Goal: Check status: Check status

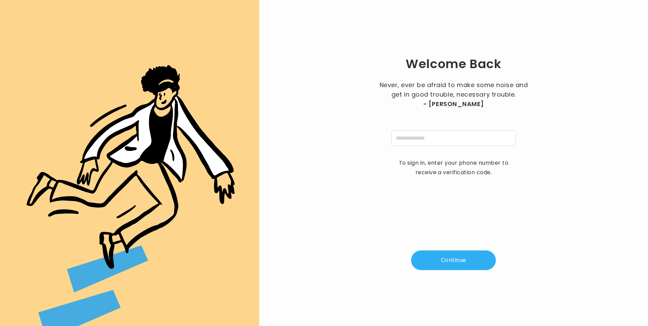
click at [428, 144] on input "tel" at bounding box center [454, 139] width 124 height 16
type input "**********"
click at [455, 264] on button "Continue" at bounding box center [453, 261] width 85 height 20
type input "*"
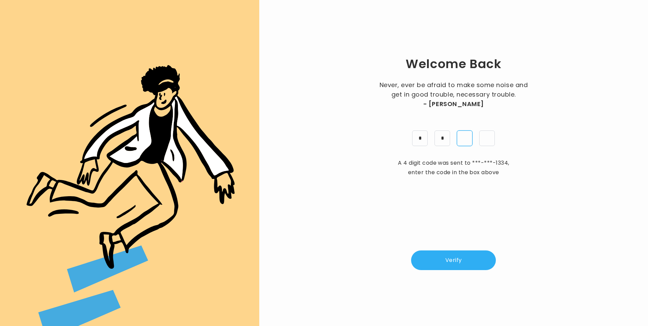
type input "*"
click at [471, 263] on button "Verify" at bounding box center [453, 261] width 85 height 20
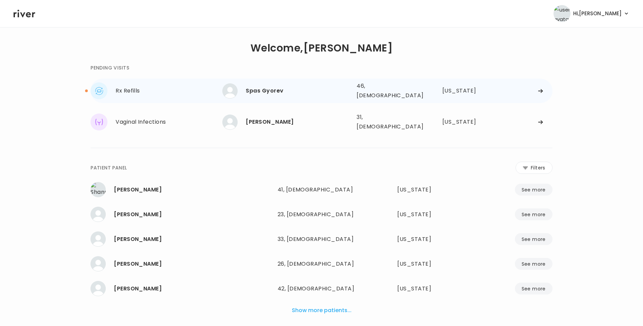
click at [257, 89] on div "Spas Gyorev" at bounding box center [298, 90] width 105 height 9
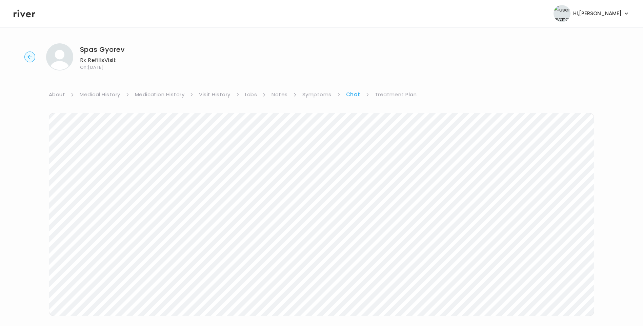
scroll to position [6, 0]
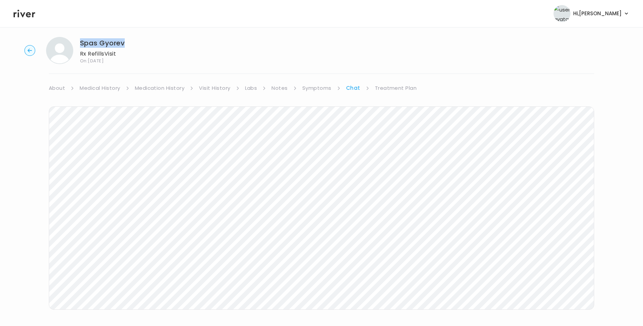
drag, startPoint x: 81, startPoint y: 42, endPoint x: 124, endPoint y: 41, distance: 43.4
click at [124, 41] on h1 "Spas Gyorev" at bounding box center [102, 42] width 45 height 9
copy h1 "Spas Gyorev"
click at [389, 89] on link "Treatment Plan" at bounding box center [396, 87] width 42 height 9
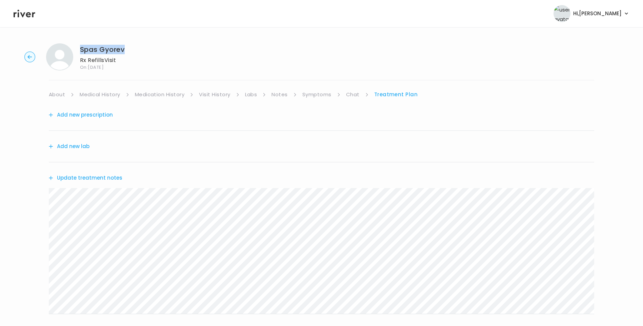
click at [29, 14] on icon at bounding box center [25, 13] width 22 height 10
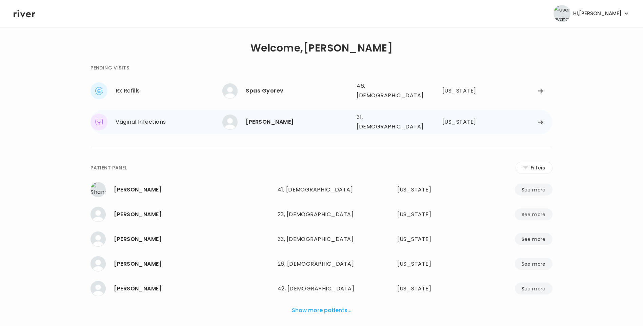
click at [264, 117] on div "[PERSON_NAME]" at bounding box center [298, 121] width 105 height 9
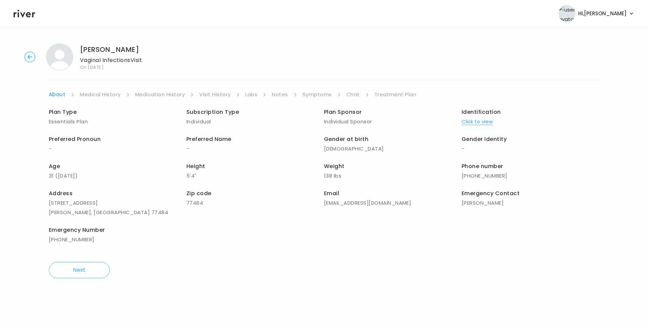
click at [358, 93] on link "Chat" at bounding box center [353, 94] width 14 height 9
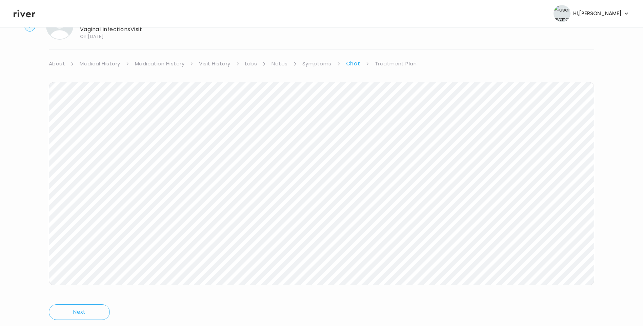
scroll to position [51, 0]
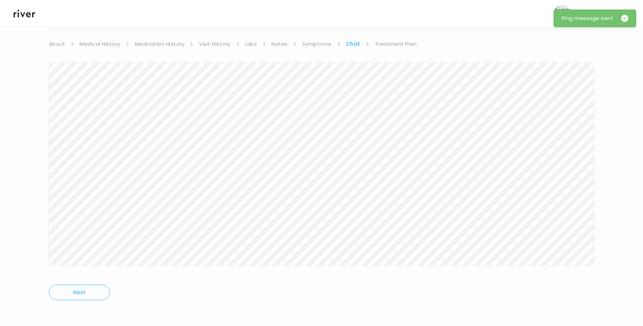
click at [19, 16] on icon at bounding box center [25, 13] width 22 height 10
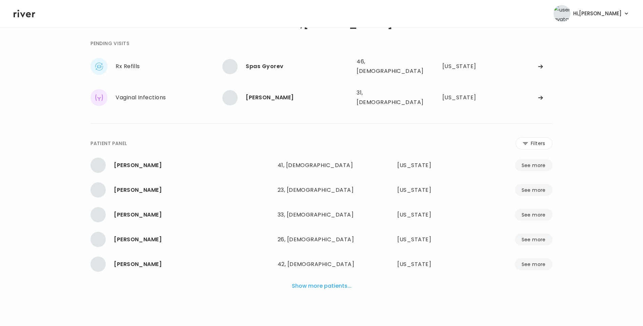
scroll to position [17, 0]
